Goal: Navigation & Orientation: Understand site structure

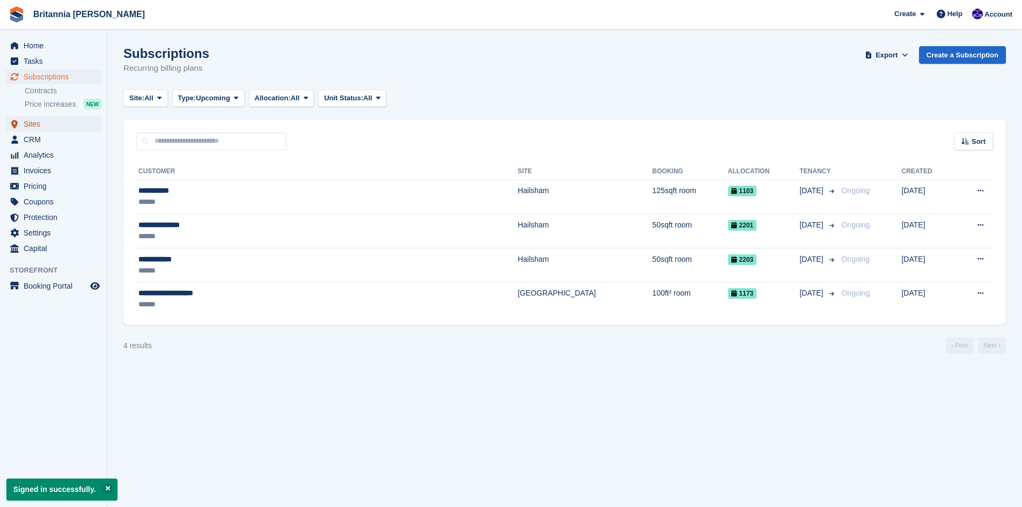
click at [30, 125] on span "Sites" at bounding box center [56, 123] width 64 height 15
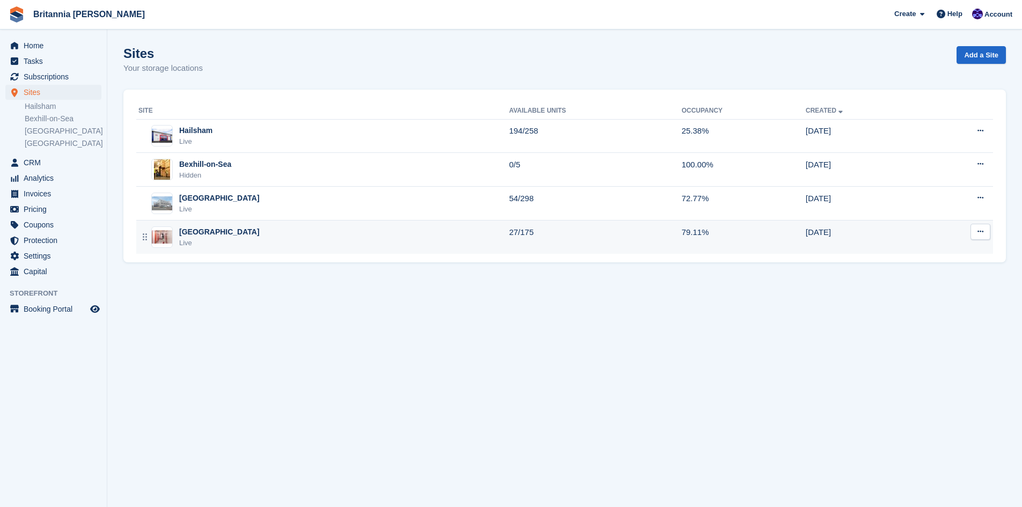
click at [204, 237] on div "[GEOGRAPHIC_DATA]" at bounding box center [219, 232] width 81 height 11
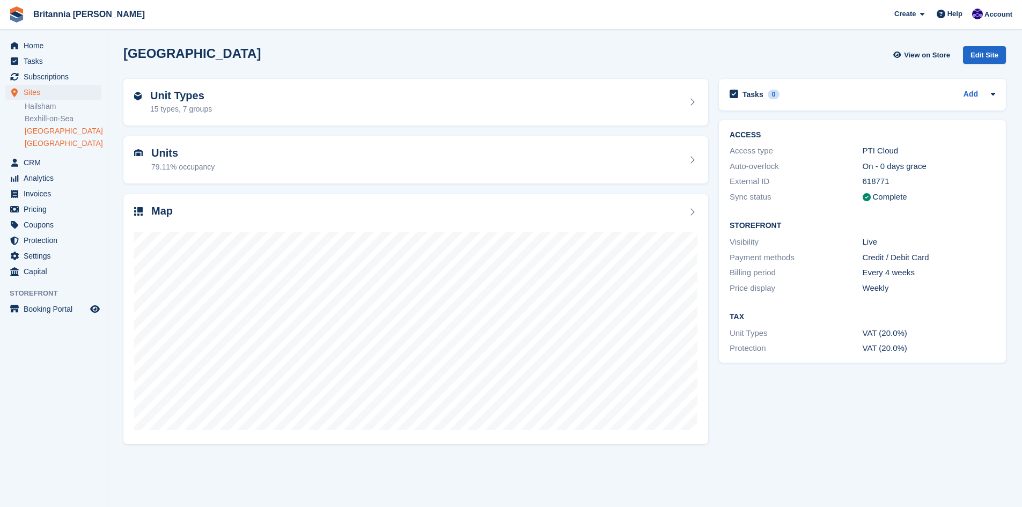
click at [43, 130] on link "[GEOGRAPHIC_DATA]" at bounding box center [63, 131] width 77 height 10
click at [35, 208] on span "Pricing" at bounding box center [56, 209] width 64 height 15
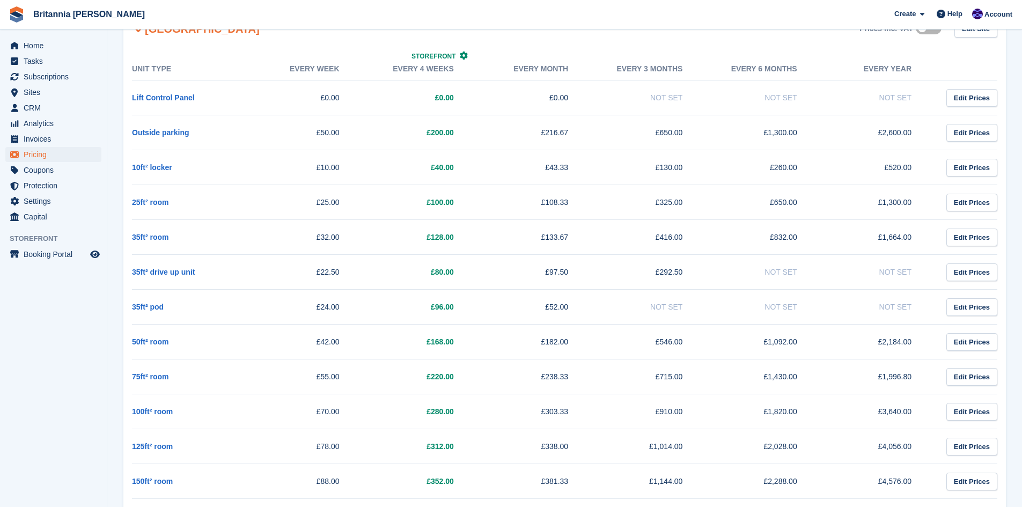
scroll to position [1610, 0]
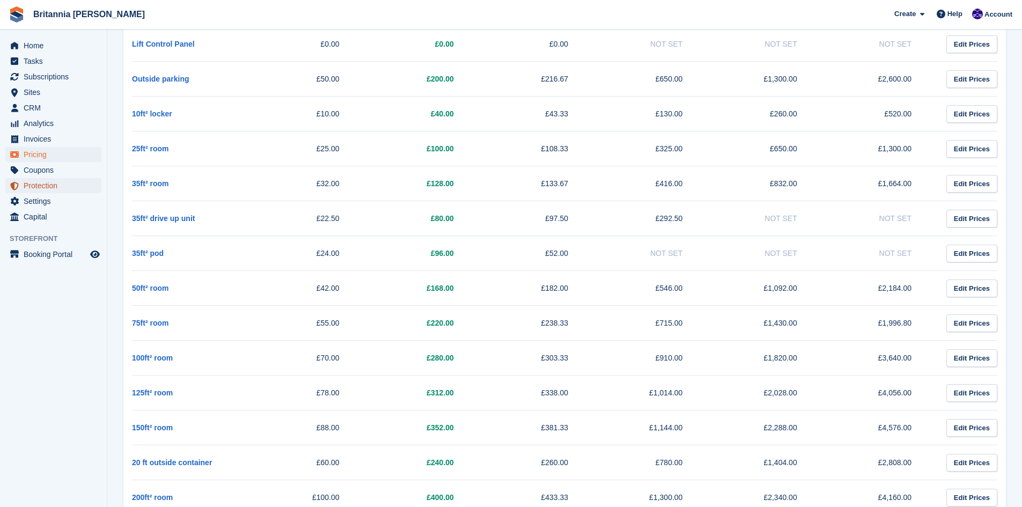
click at [37, 184] on span "Protection" at bounding box center [56, 185] width 64 height 15
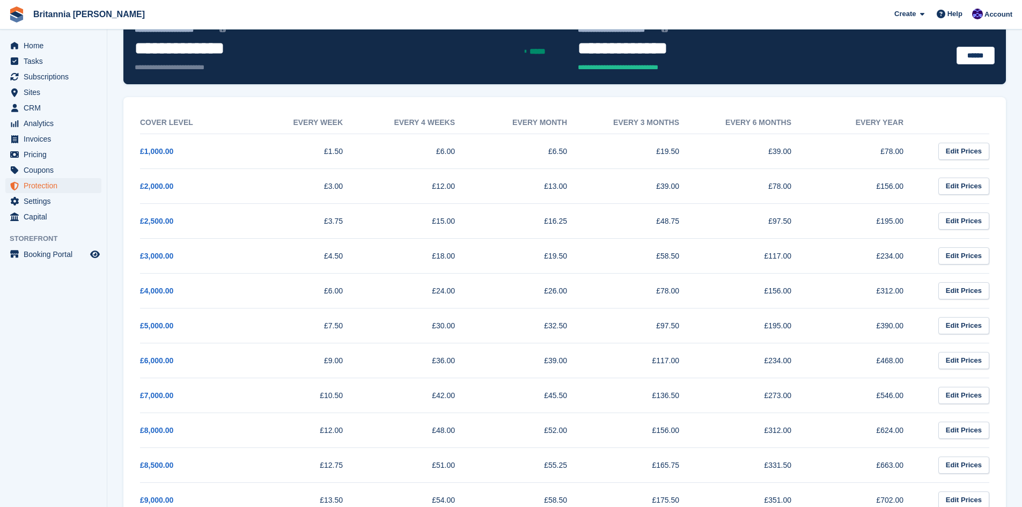
scroll to position [161, 0]
